Goal: Find specific page/section: Find specific page/section

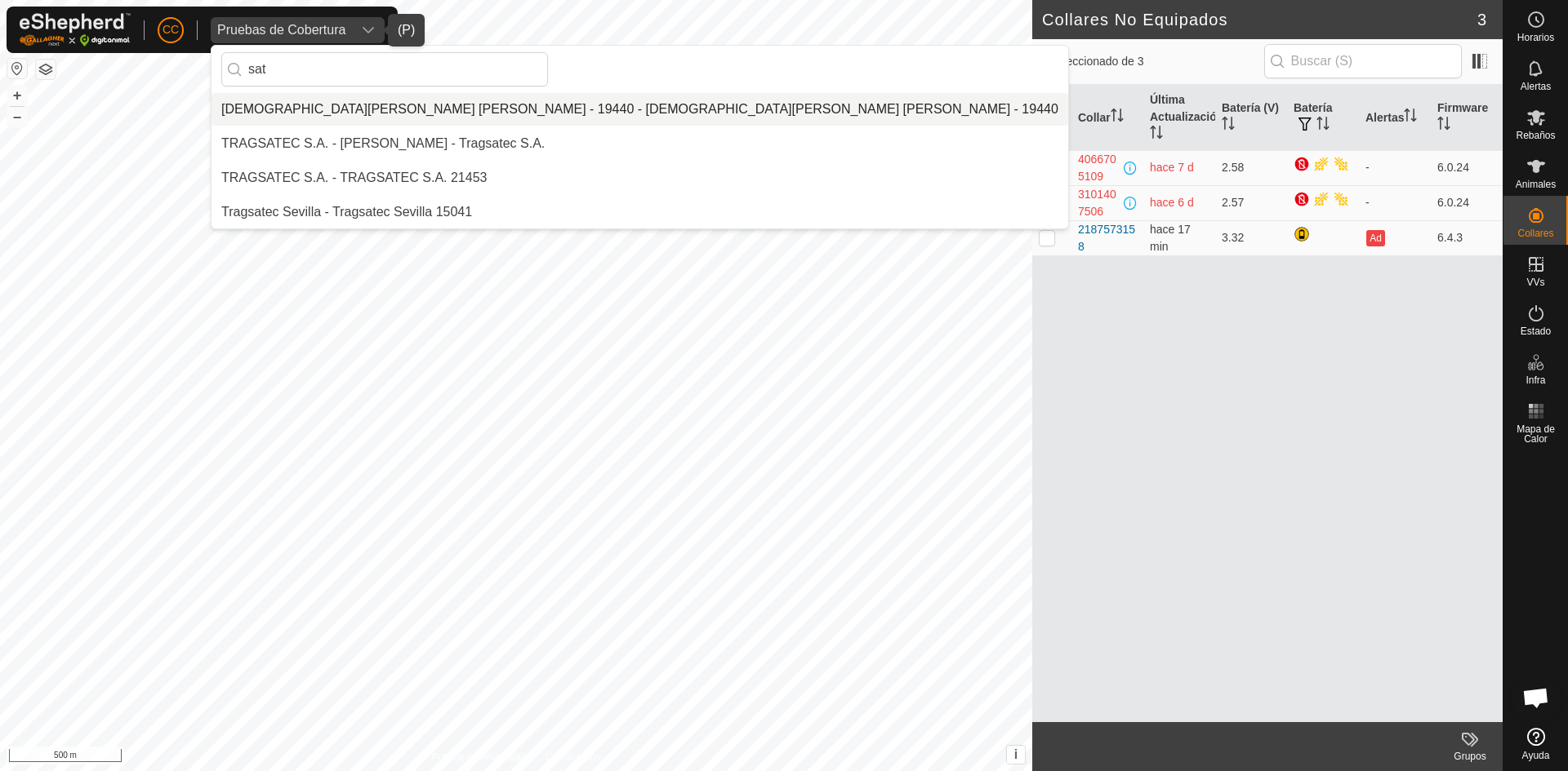
type input "sat"
click at [351, 118] on li "[DEMOGRAPHIC_DATA][PERSON_NAME] [PERSON_NAME] - 19440 - [DEMOGRAPHIC_DATA][PERS…" at bounding box center [639, 109] width 856 height 33
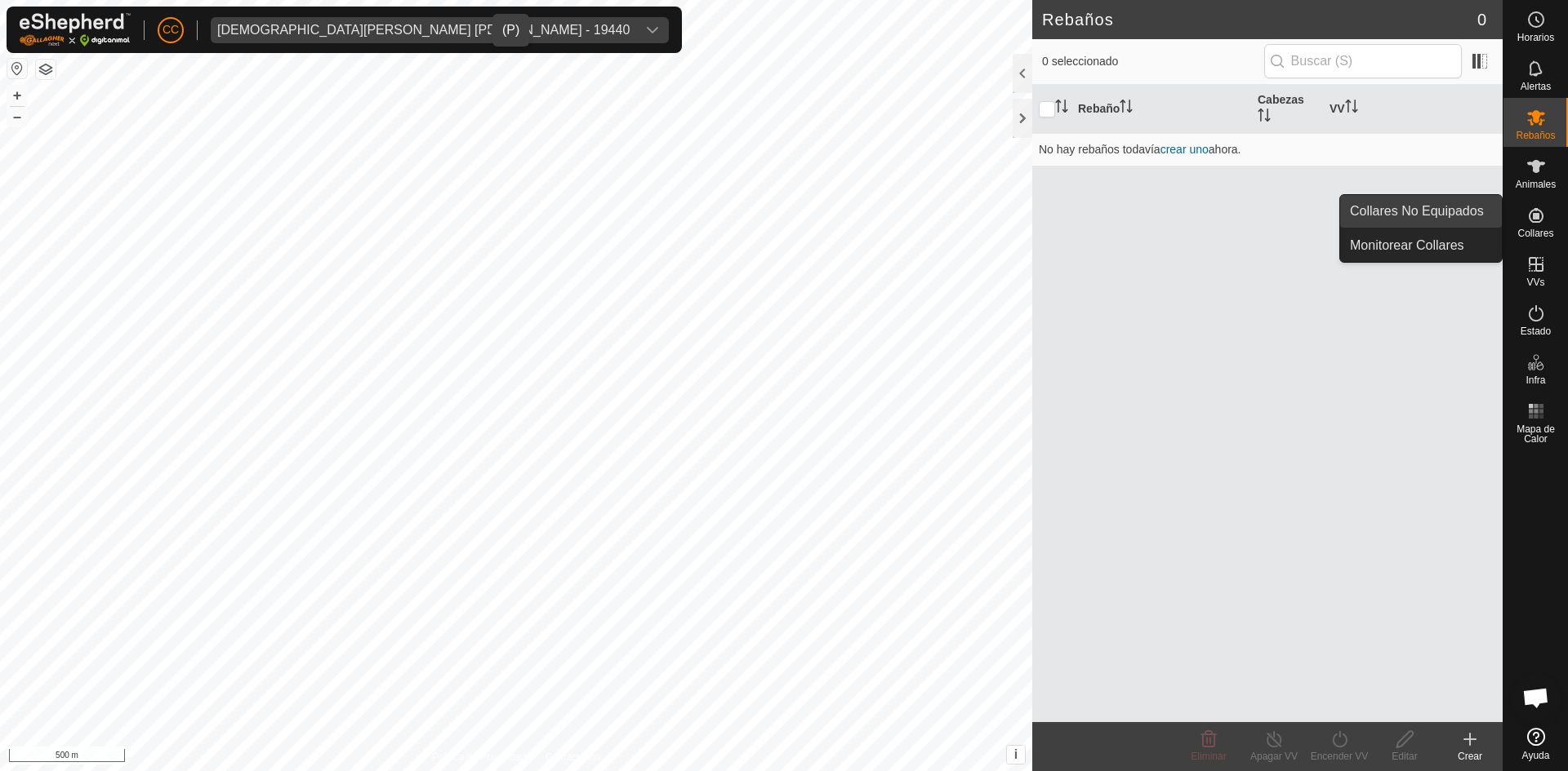
click at [1449, 209] on link "Collares No Equipados" at bounding box center [1421, 211] width 162 height 33
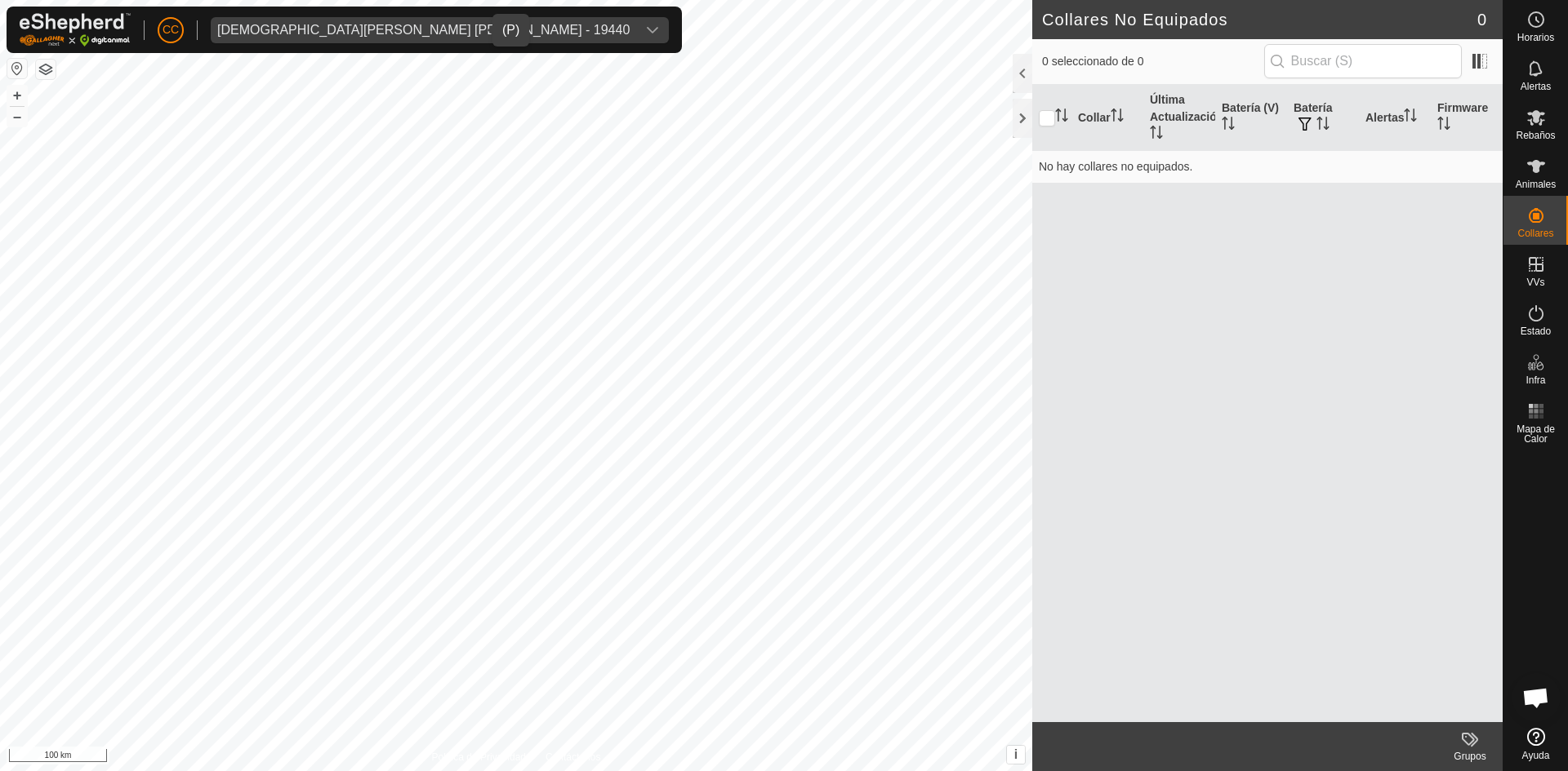
click at [323, 32] on div "[DEMOGRAPHIC_DATA][PERSON_NAME] [PERSON_NAME] - 19440" at bounding box center [422, 30] width 412 height 13
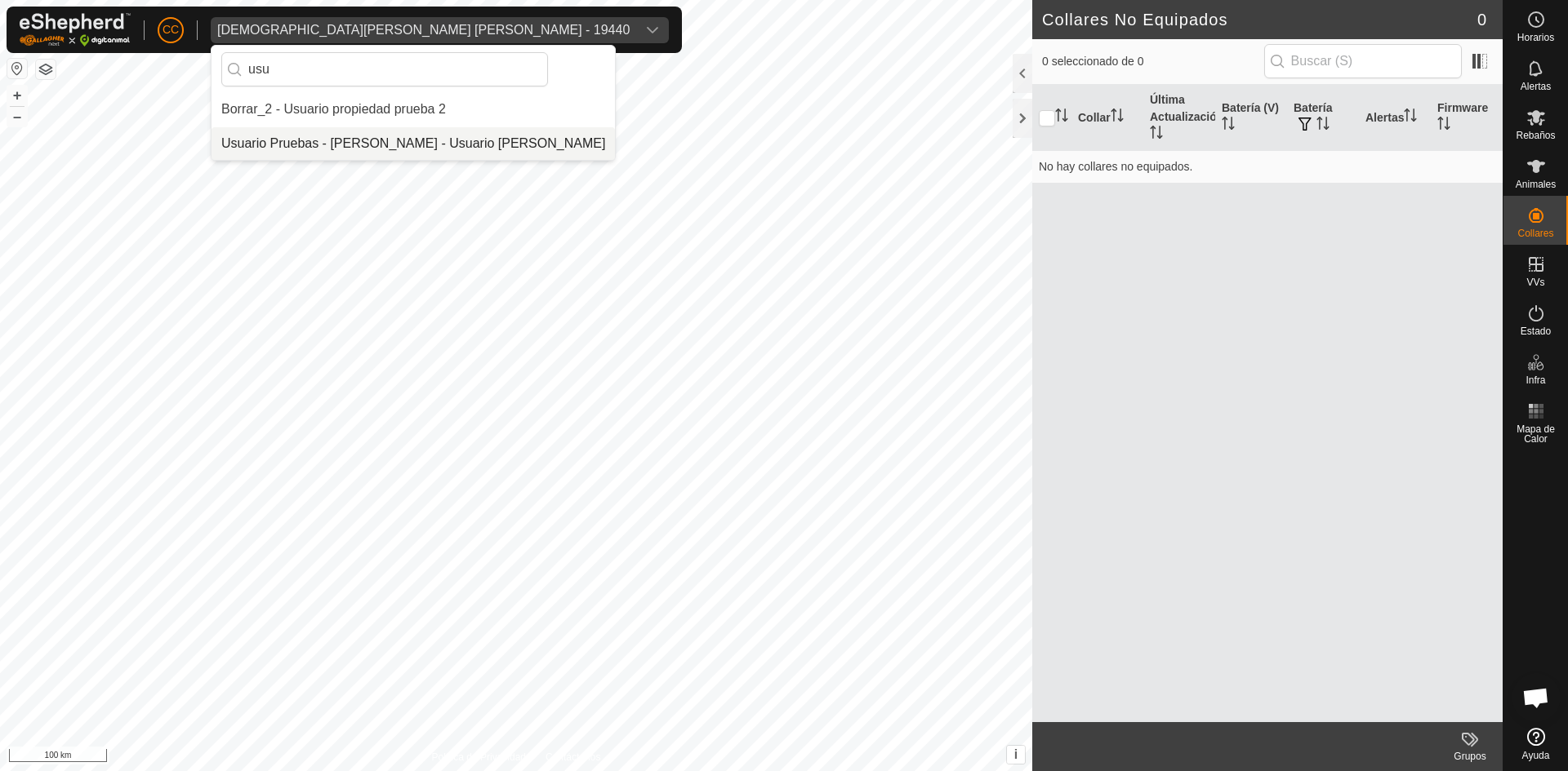
type input "usu"
click at [303, 143] on li "Usuario Pruebas - [PERSON_NAME] - Usuario [PERSON_NAME]" at bounding box center [412, 143] width 403 height 33
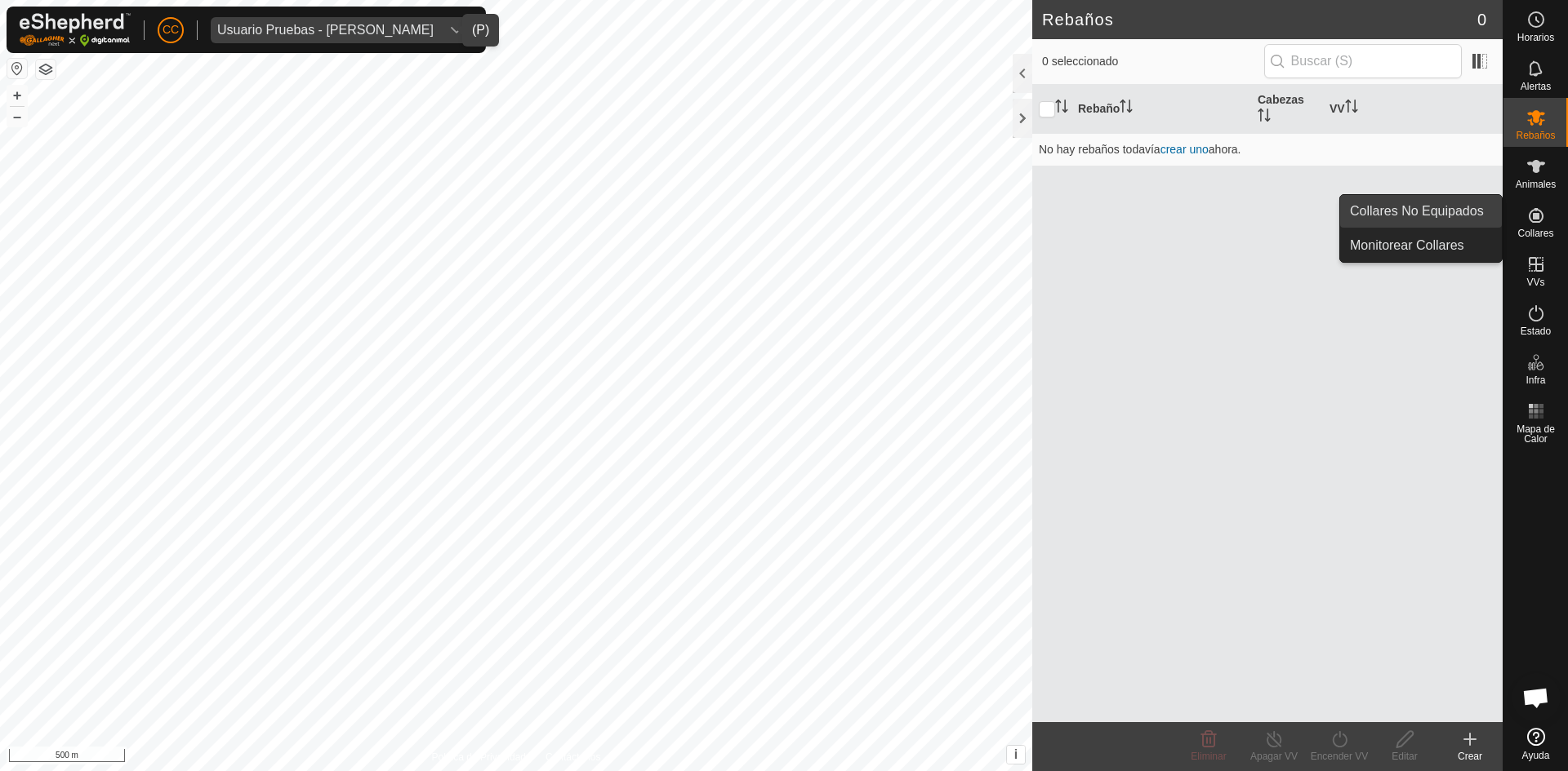
click at [1480, 213] on link "Collares No Equipados" at bounding box center [1421, 211] width 162 height 33
